Goal: Task Accomplishment & Management: Manage account settings

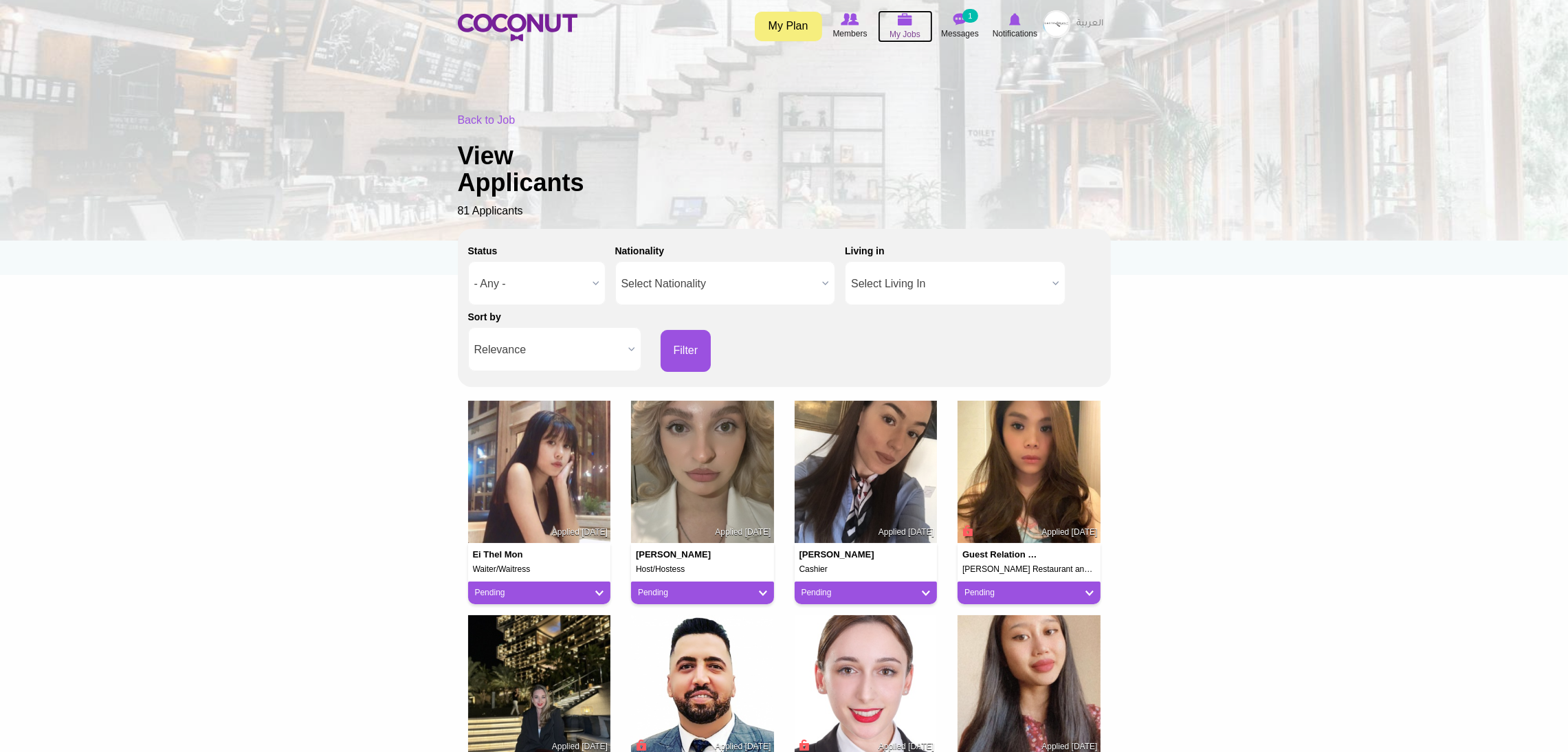
click at [895, 28] on span "My Jobs" at bounding box center [905, 34] width 31 height 13
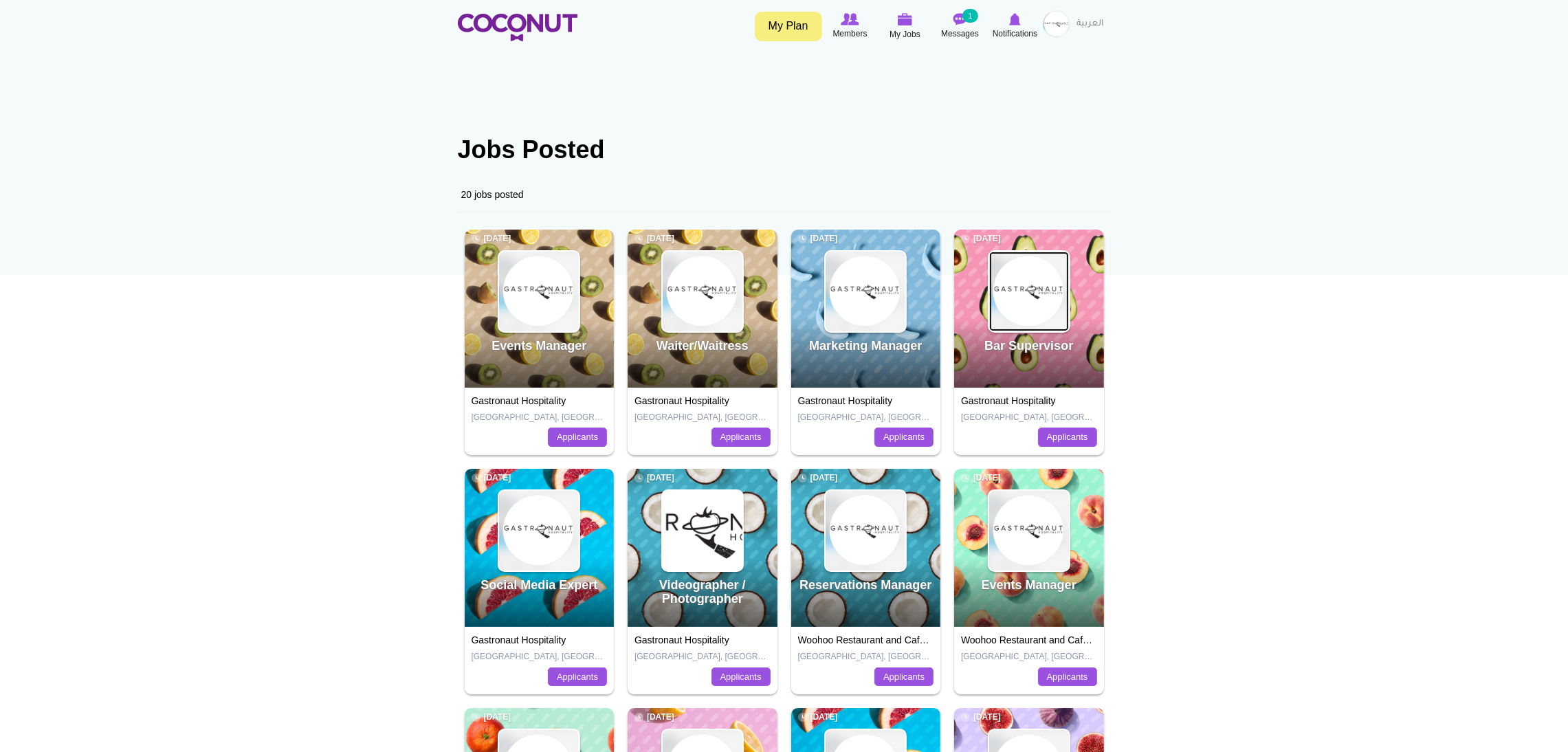
click at [1028, 306] on img at bounding box center [1029, 290] width 79 height 79
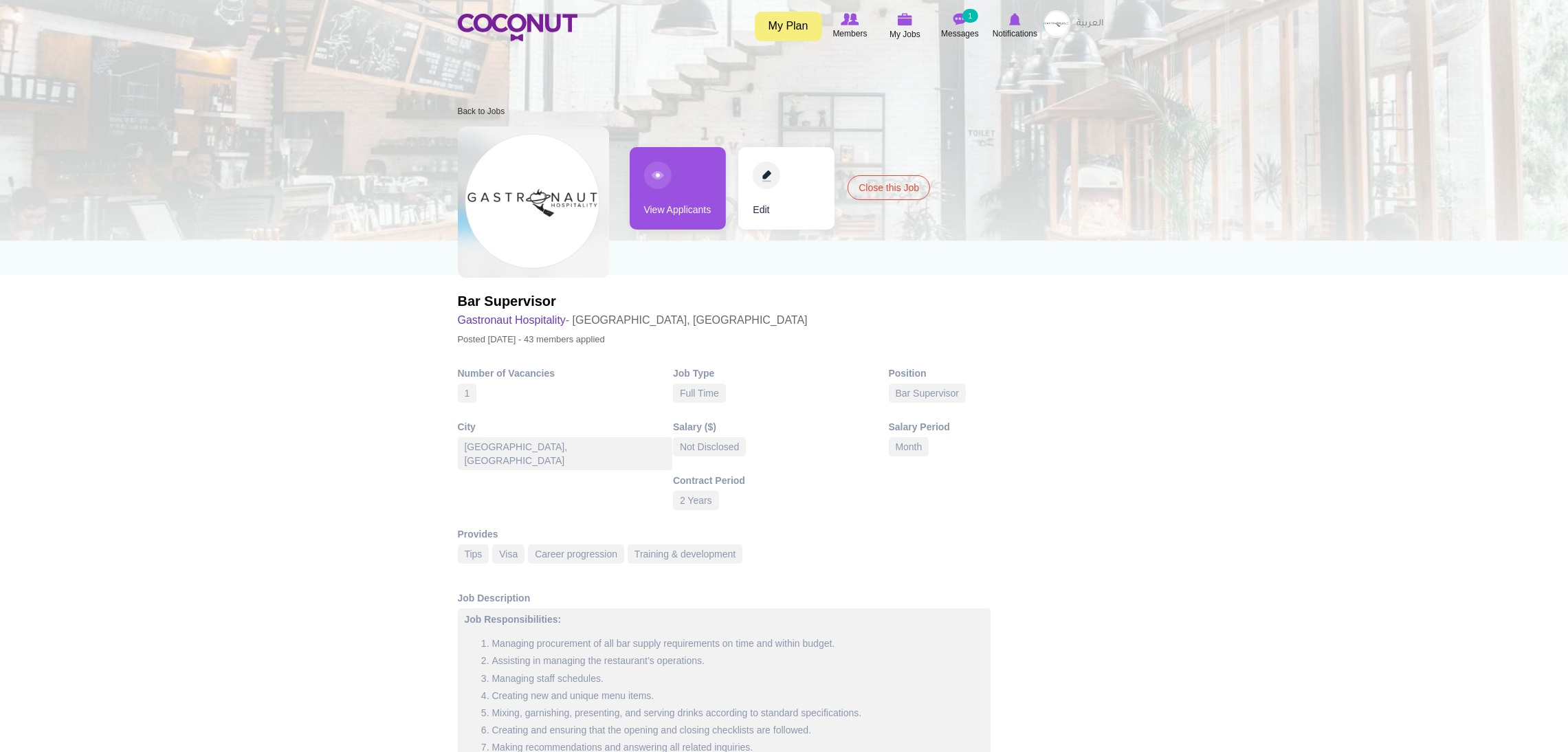
click at [645, 179] on link "View Applicants" at bounding box center [678, 188] width 97 height 82
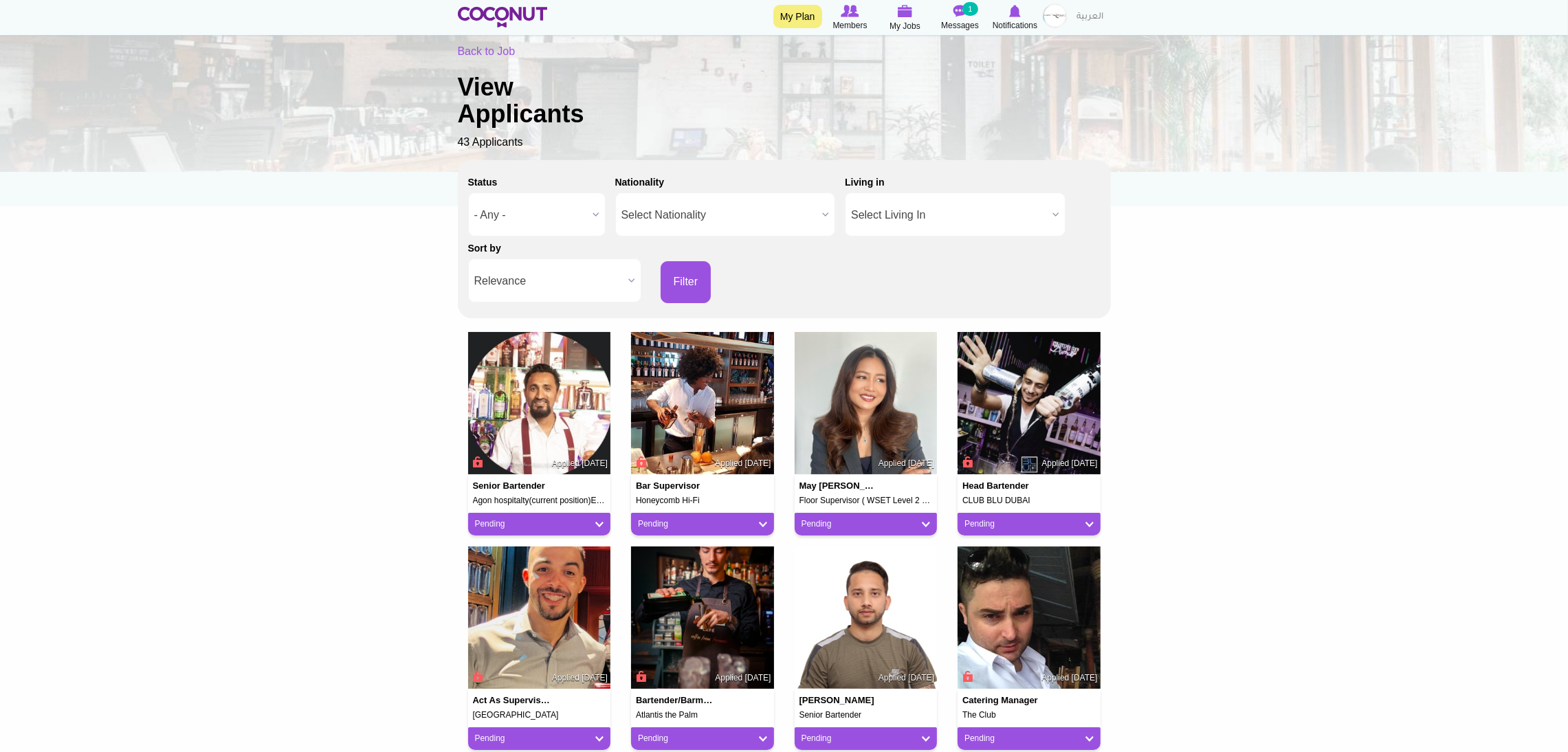
scroll to position [72, 0]
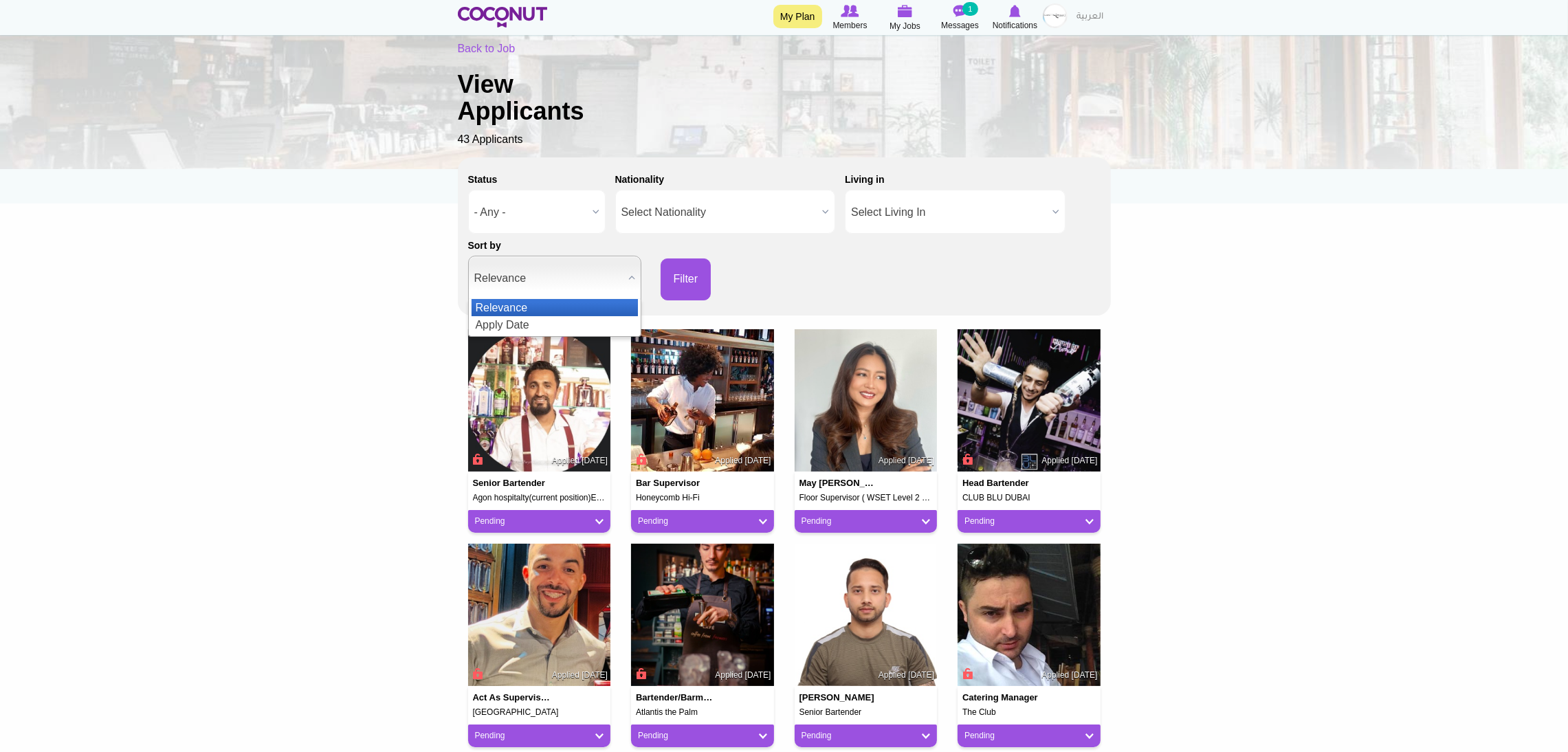
click at [585, 283] on span "Relevance" at bounding box center [548, 278] width 148 height 44
click at [530, 321] on li "Apply Date" at bounding box center [555, 325] width 166 height 17
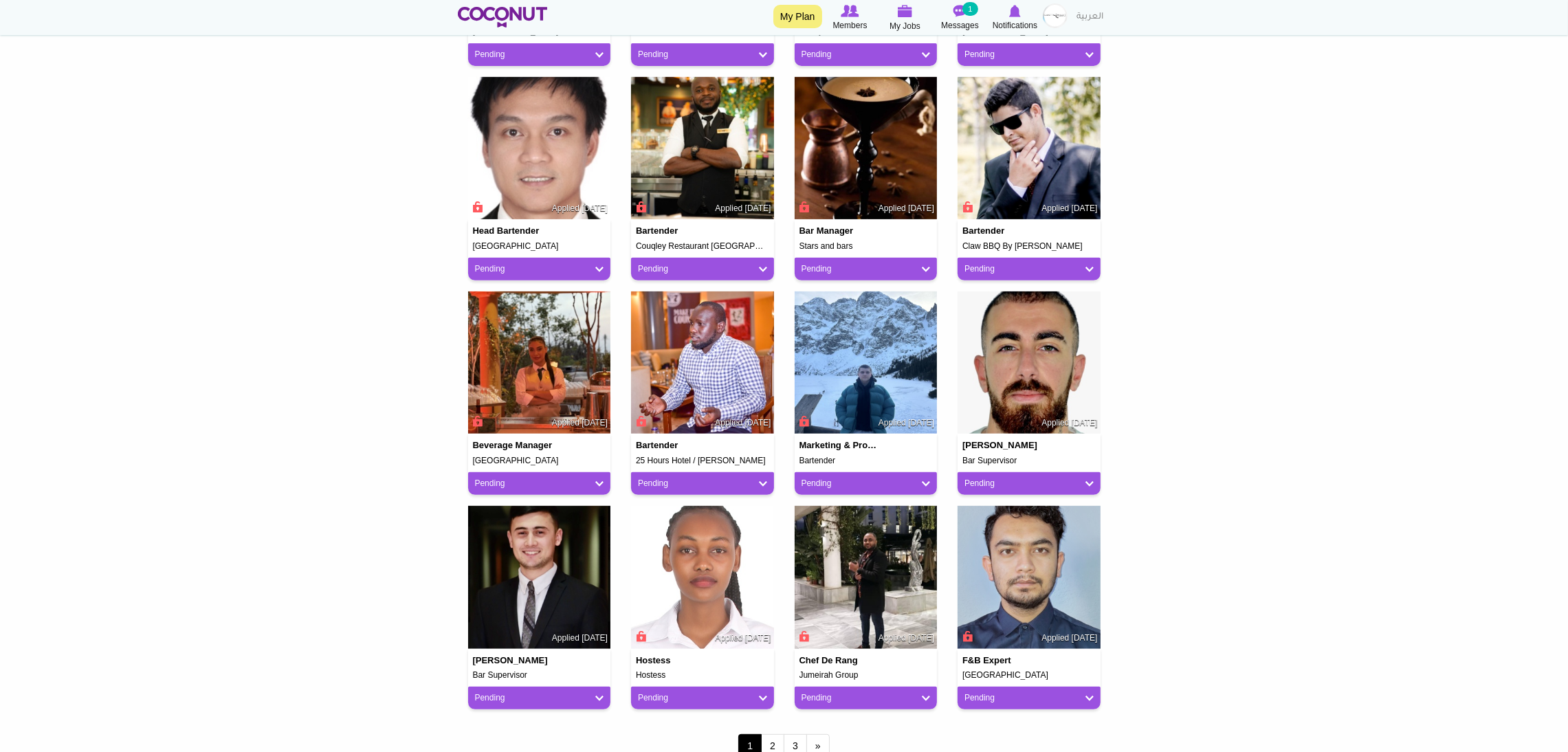
scroll to position [750, 0]
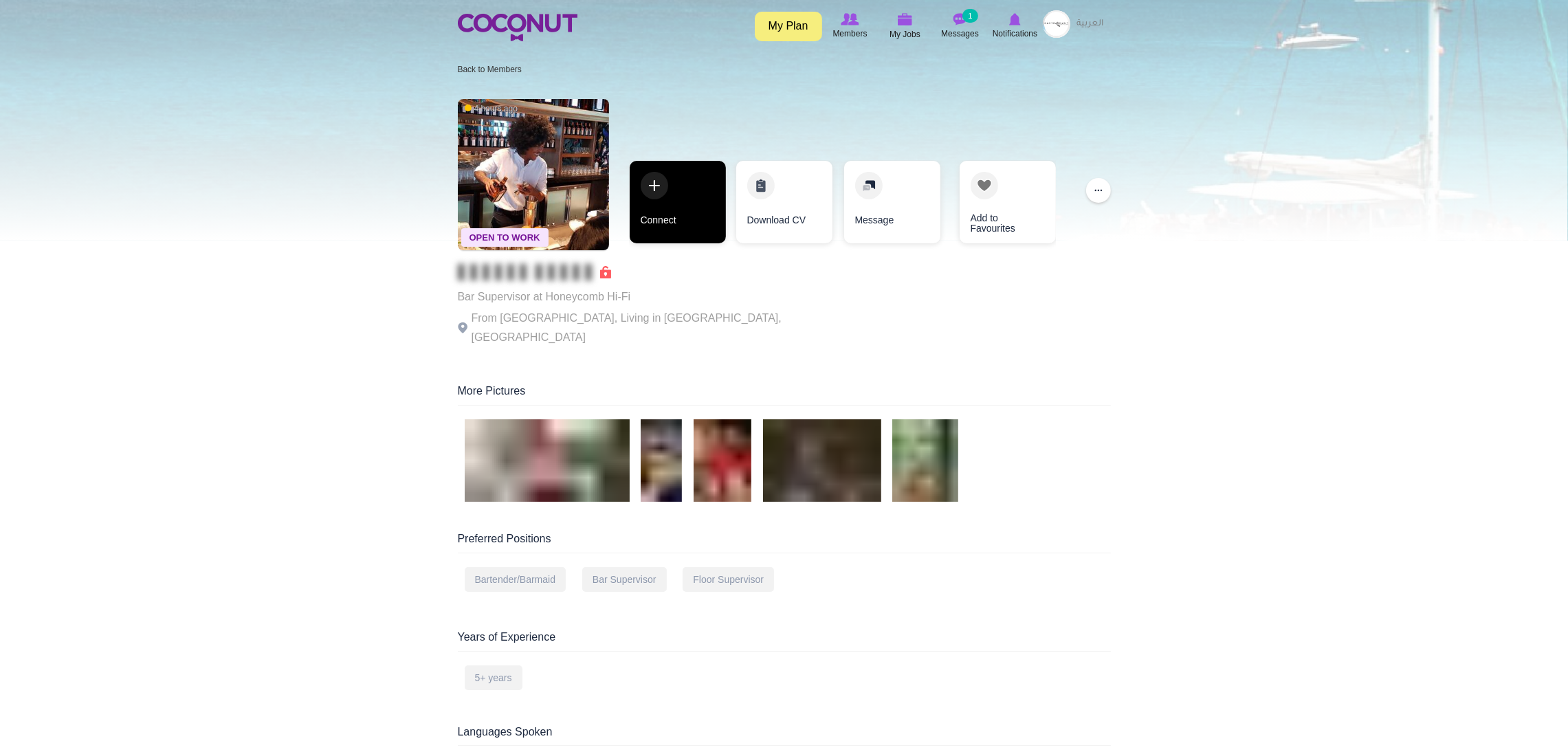
click at [663, 195] on link "Connect" at bounding box center [678, 202] width 97 height 82
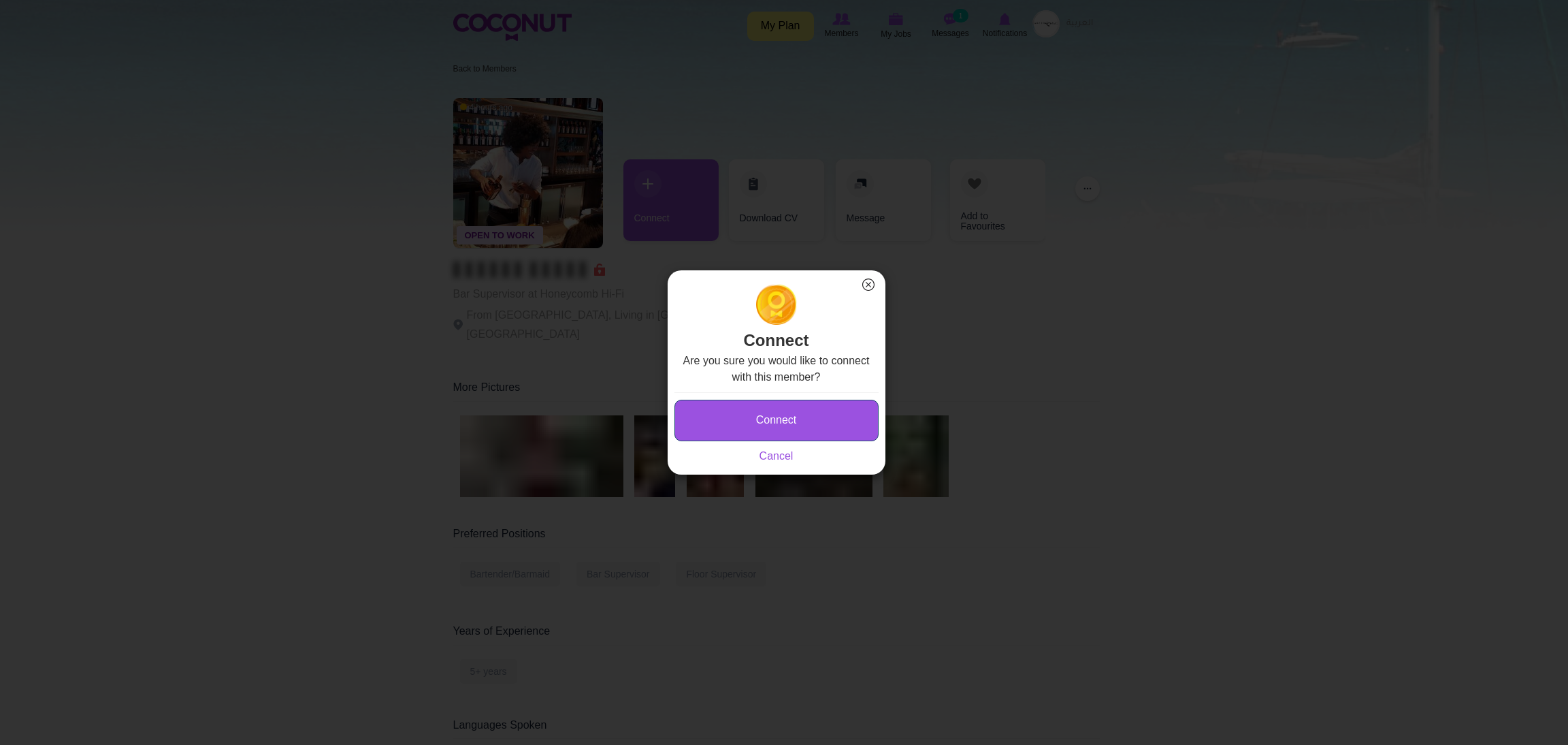
click at [729, 418] on button "Connect" at bounding box center [777, 420] width 204 height 42
